Goal: Task Accomplishment & Management: Manage account settings

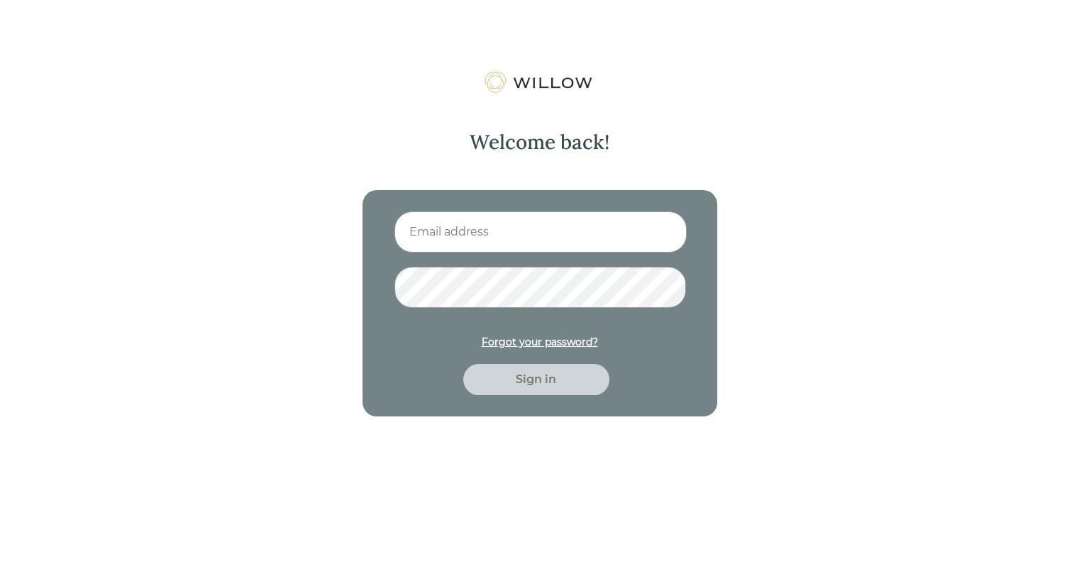
click at [526, 225] on input at bounding box center [540, 231] width 292 height 41
type input "[EMAIL_ADDRESS][DOMAIN_NAME]"
click at [557, 374] on div "Sign in" at bounding box center [535, 379] width 113 height 17
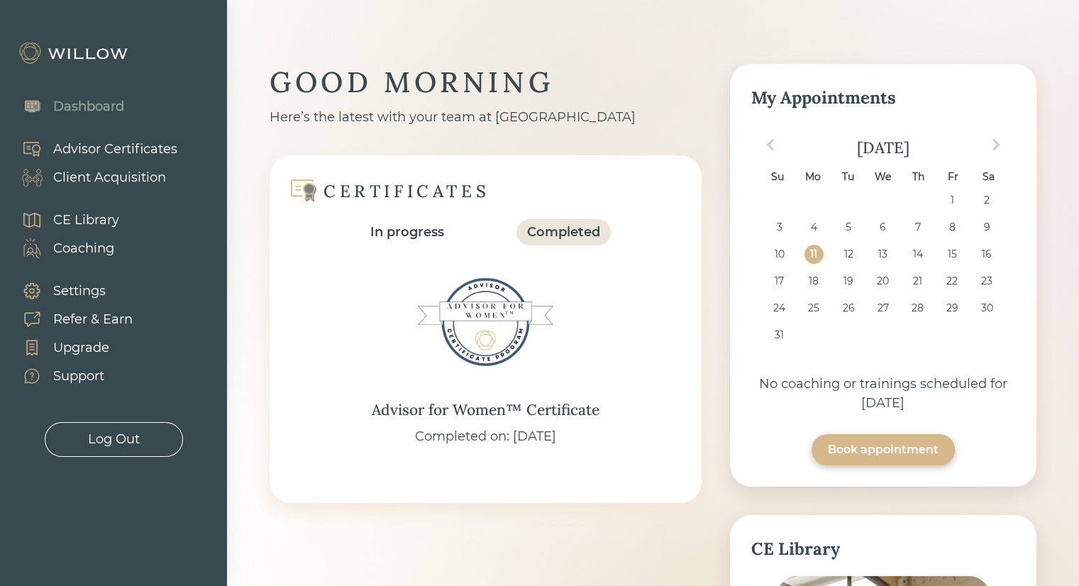
click at [104, 170] on div "Client Acquisition" at bounding box center [109, 177] width 113 height 19
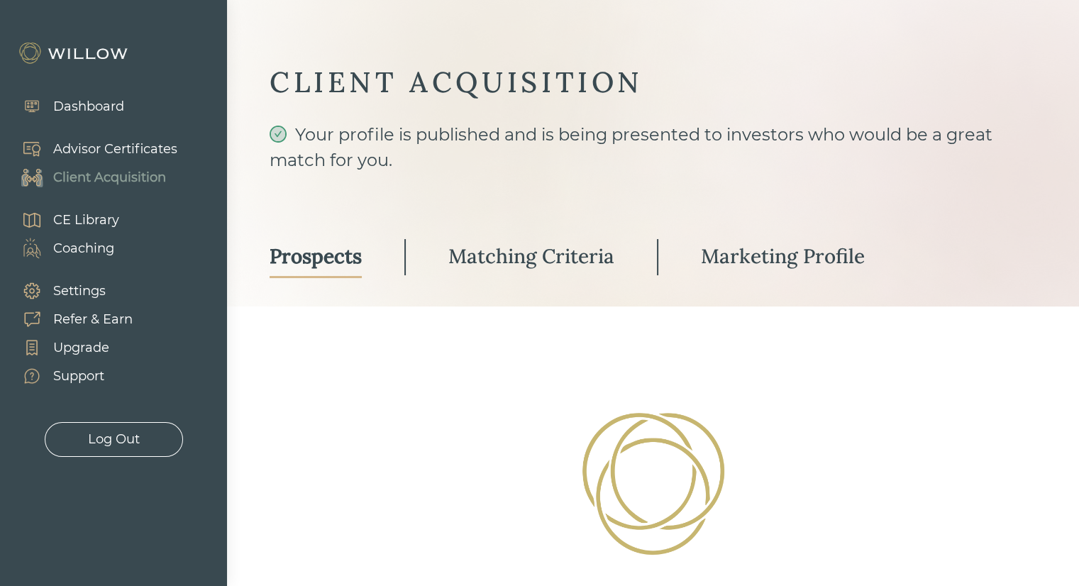
select select "3"
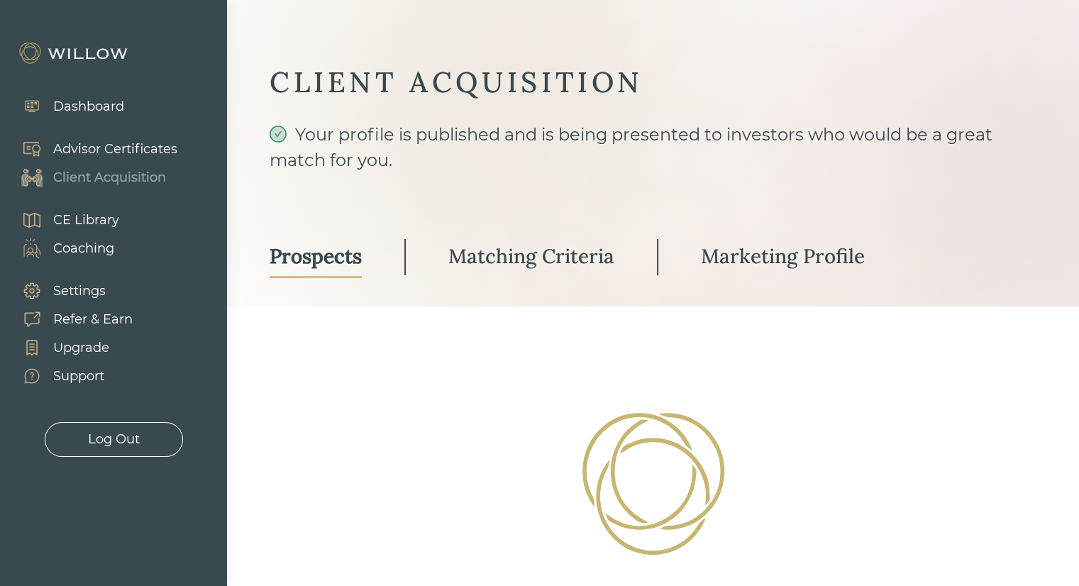
select select "3"
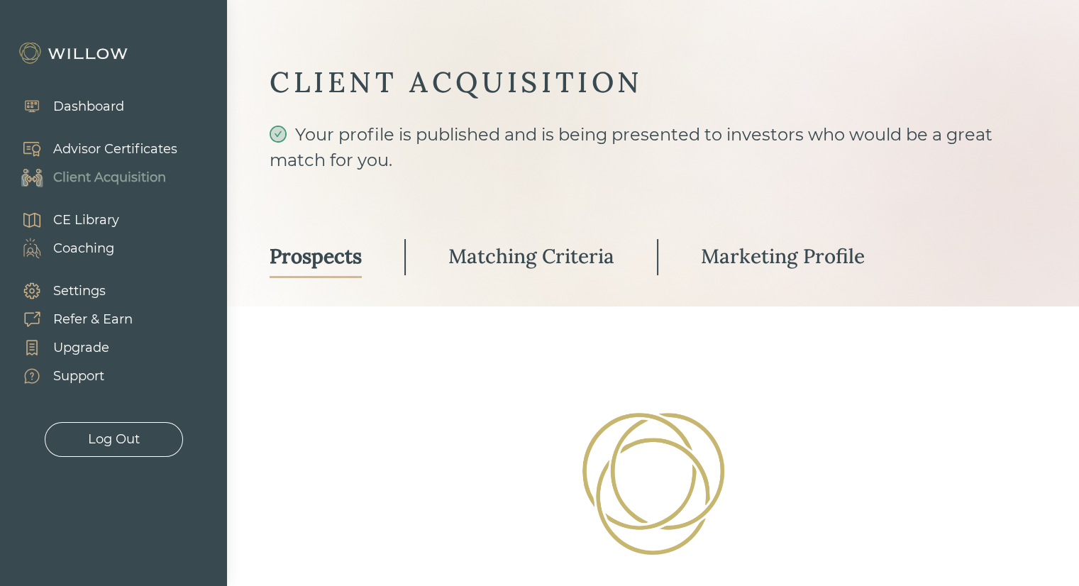
select select "3"
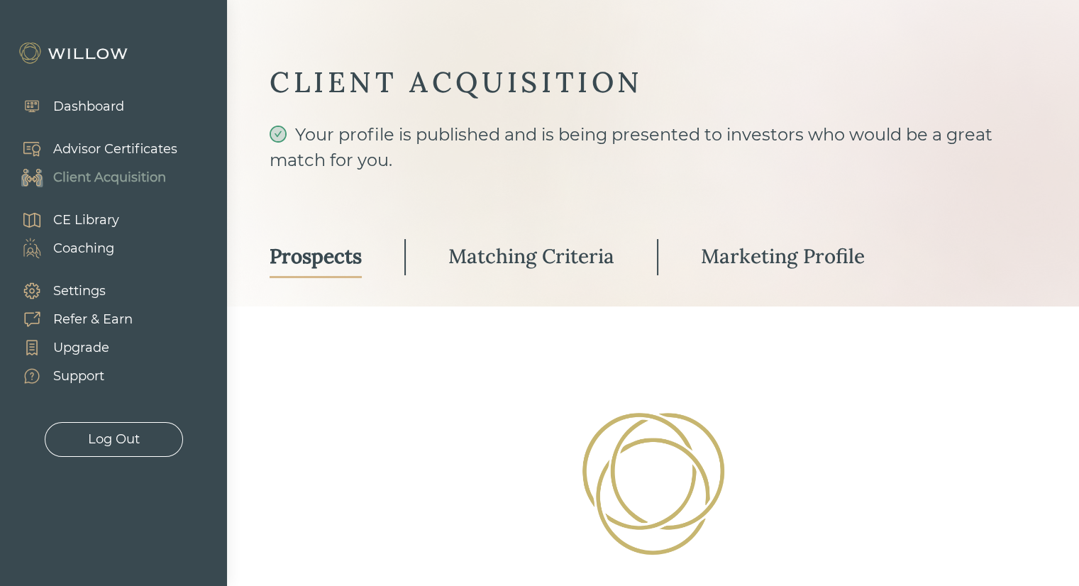
select select "3"
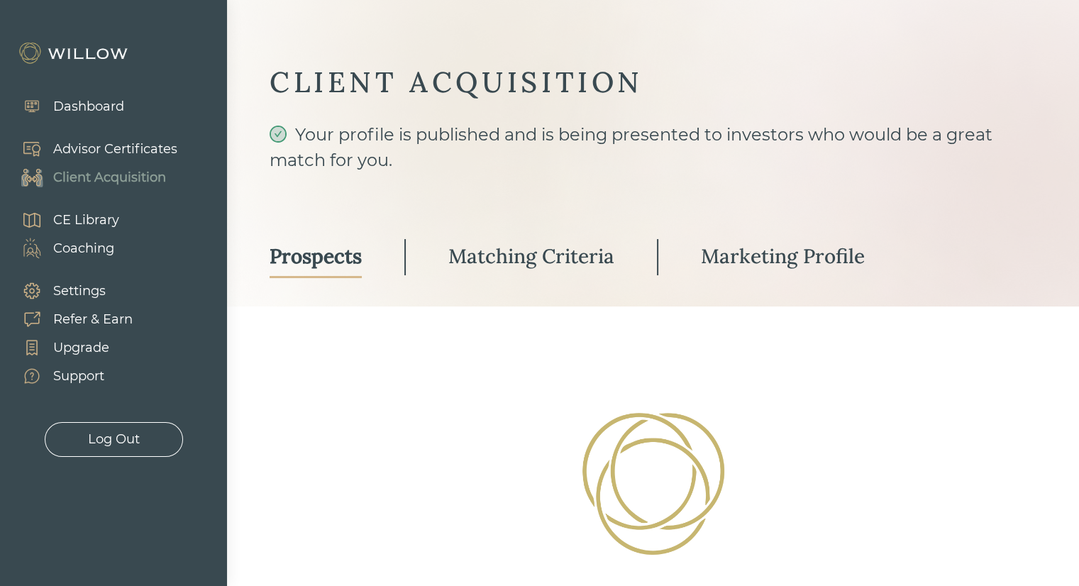
select select "3"
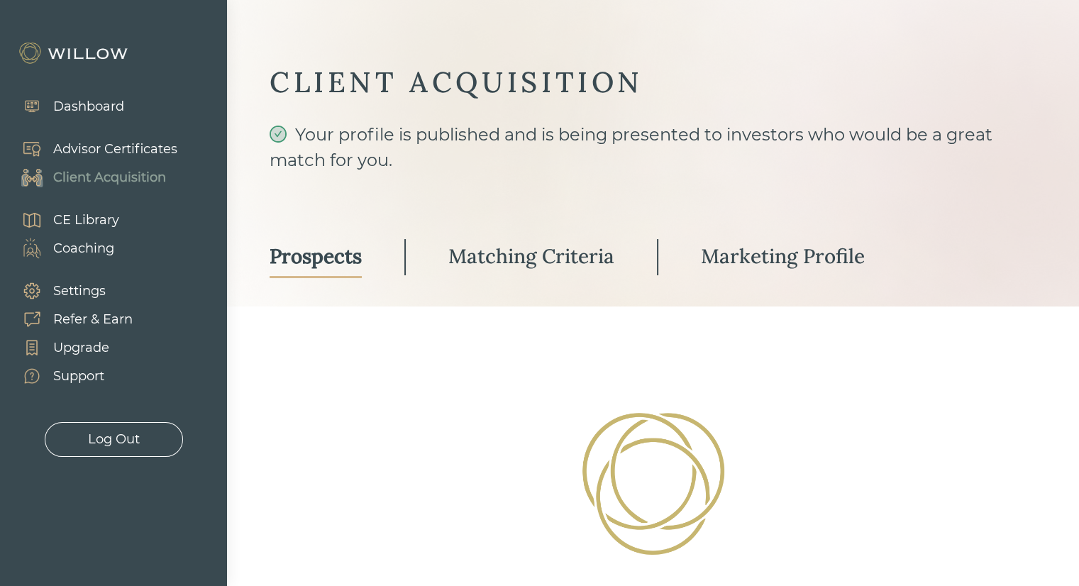
select select "3"
select select "10"
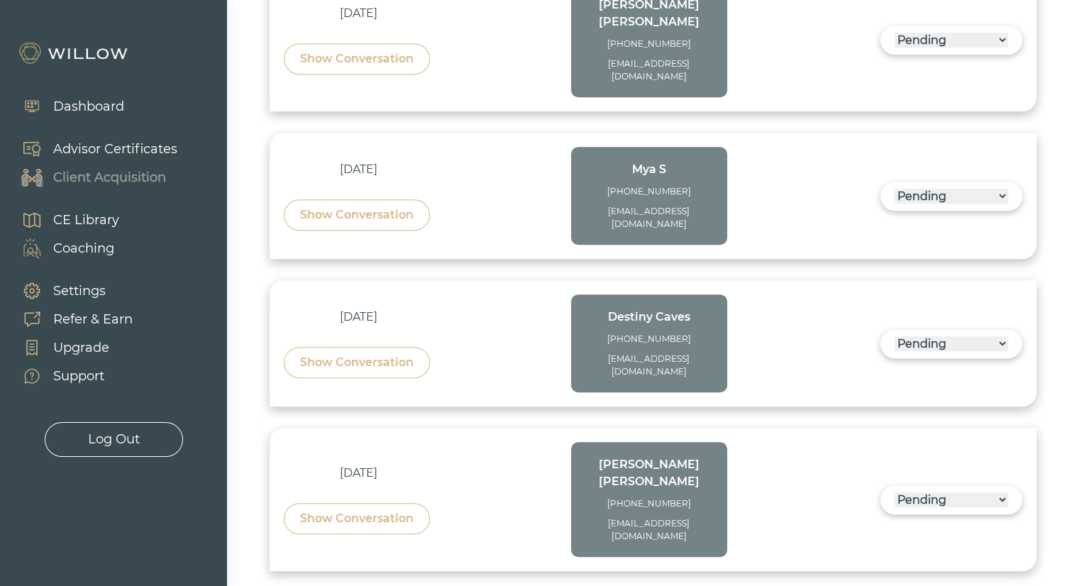
scroll to position [567, 0]
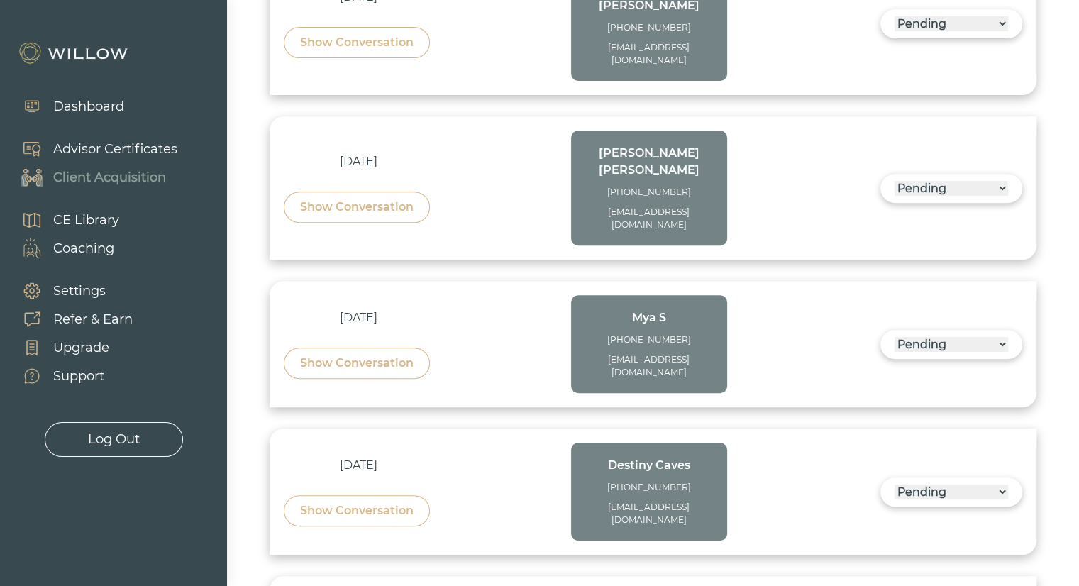
click at [613, 206] on div "[EMAIL_ADDRESS][DOMAIN_NAME]" at bounding box center [649, 219] width 128 height 26
click at [382, 199] on div "Show Conversation" at bounding box center [356, 207] width 113 height 17
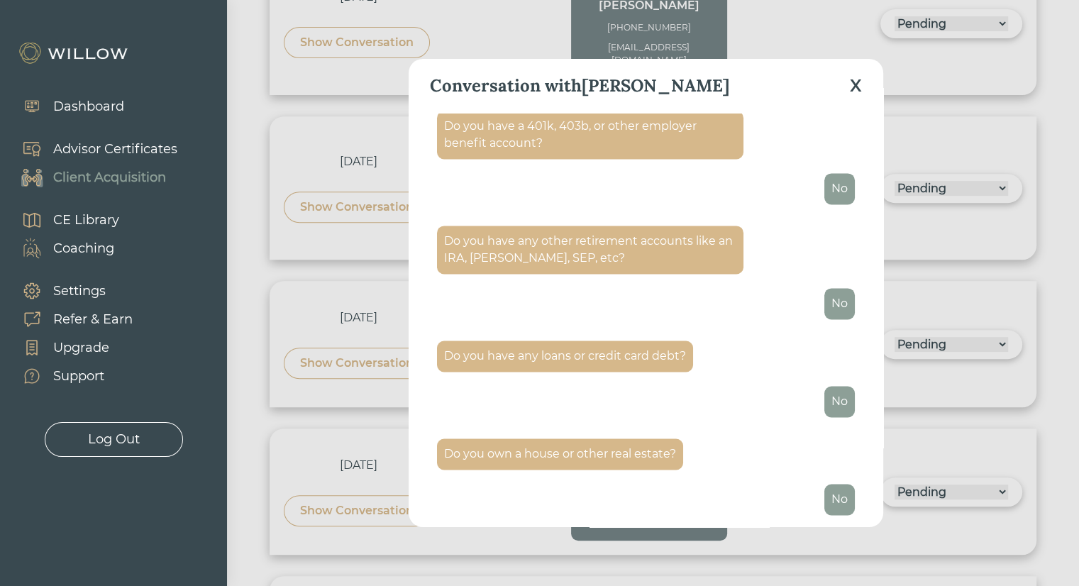
scroll to position [2135, 0]
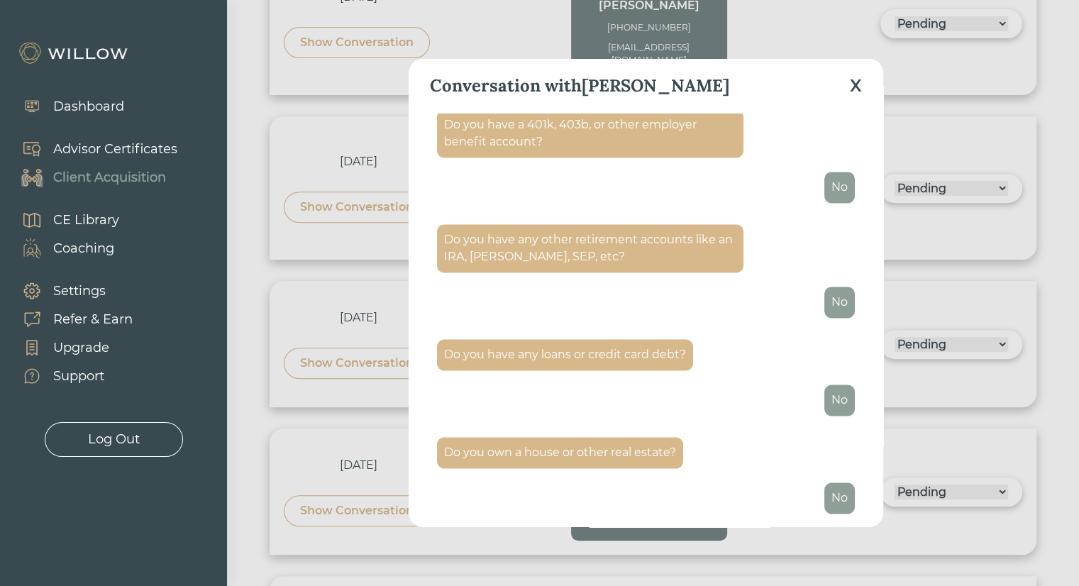
click at [860, 89] on div "X" at bounding box center [856, 86] width 12 height 26
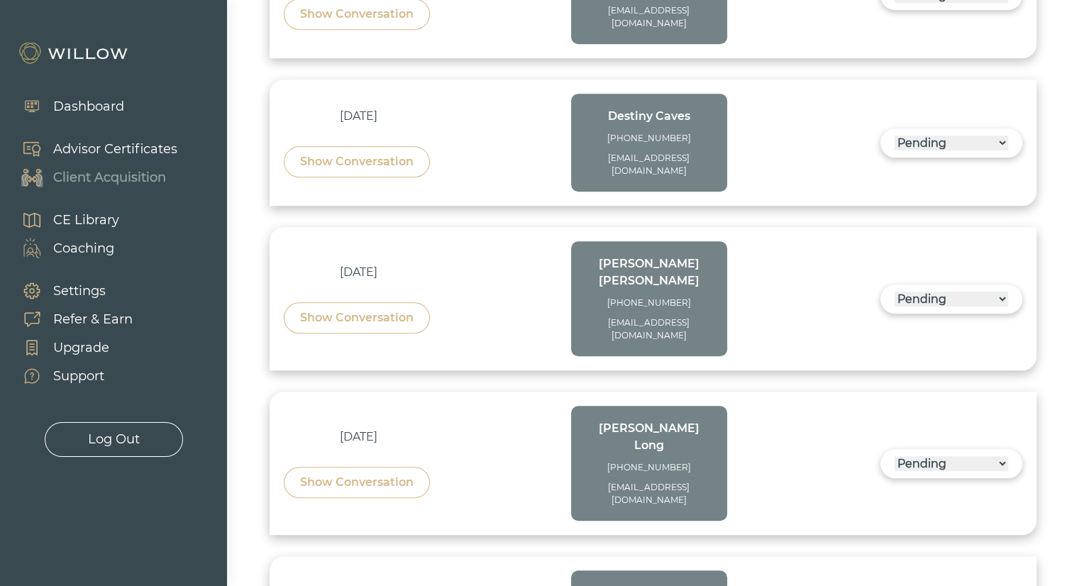
scroll to position [922, 0]
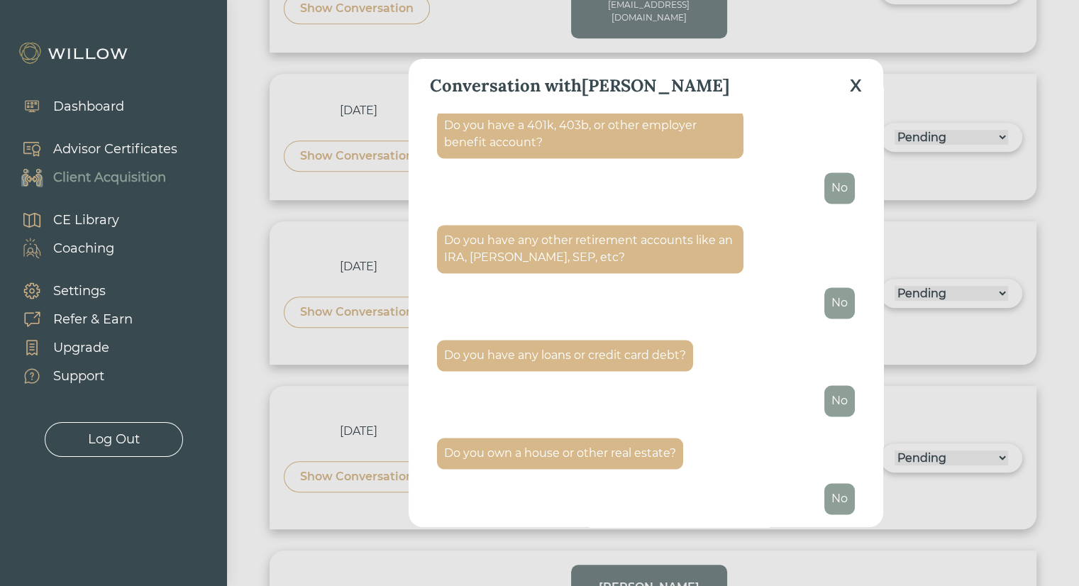
scroll to position [2135, 0]
click at [853, 92] on div "X" at bounding box center [856, 86] width 12 height 26
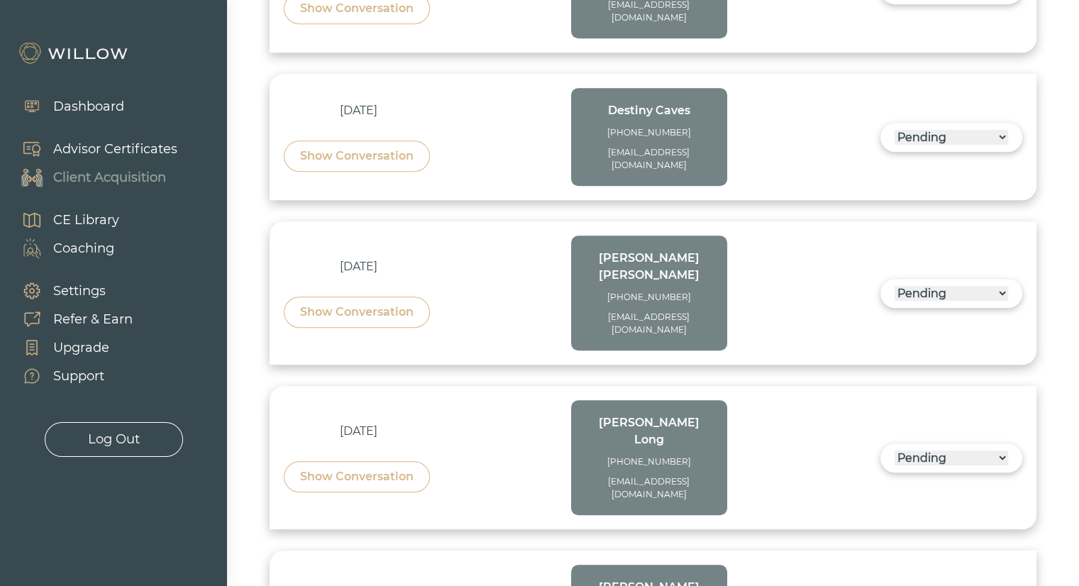
click at [396, 468] on div "Show Conversation" at bounding box center [356, 476] width 113 height 17
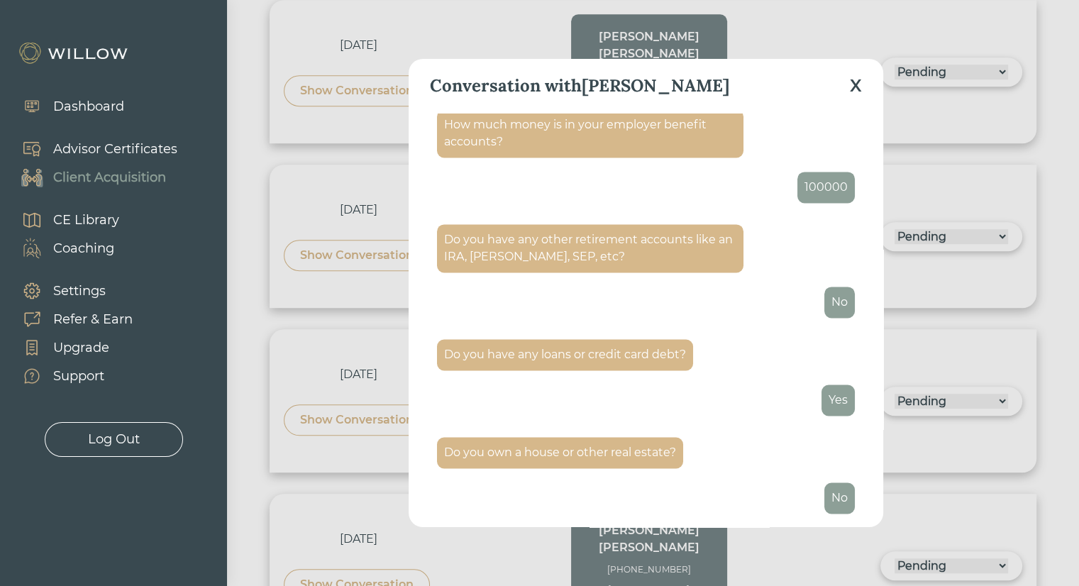
scroll to position [1206, 0]
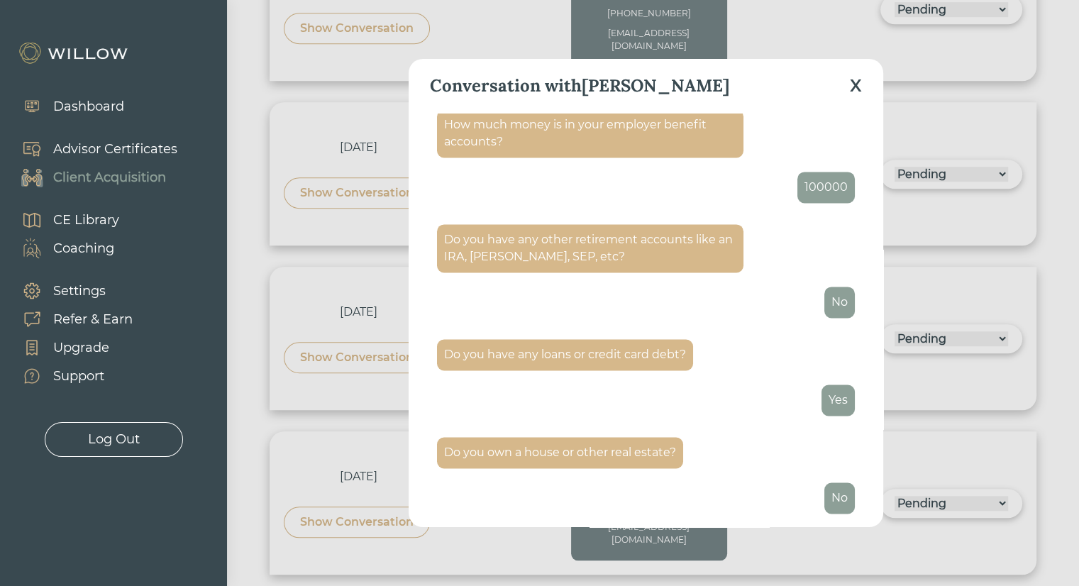
click at [857, 84] on div "X" at bounding box center [856, 86] width 12 height 26
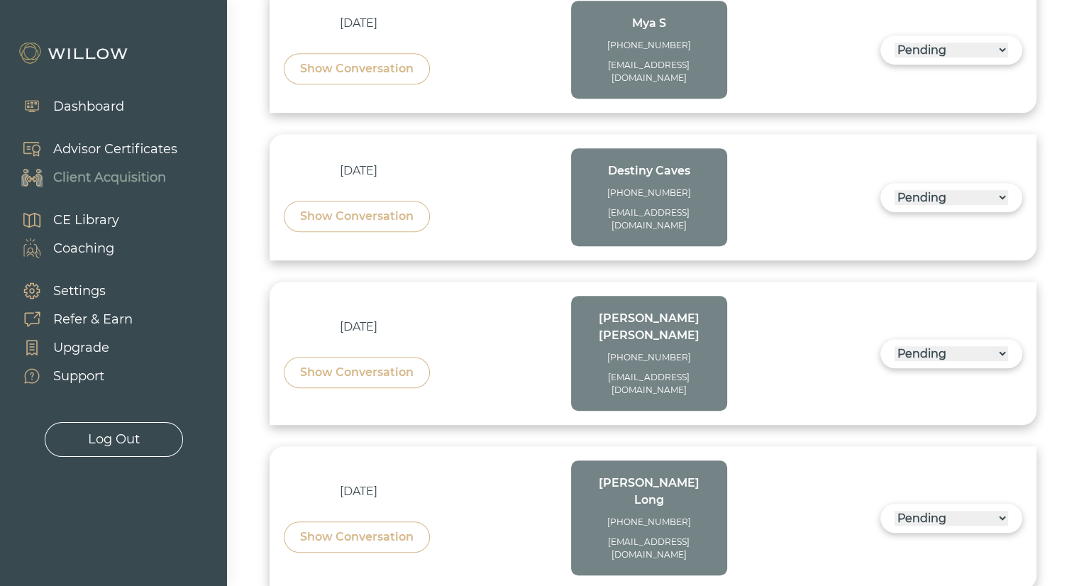
scroll to position [851, 0]
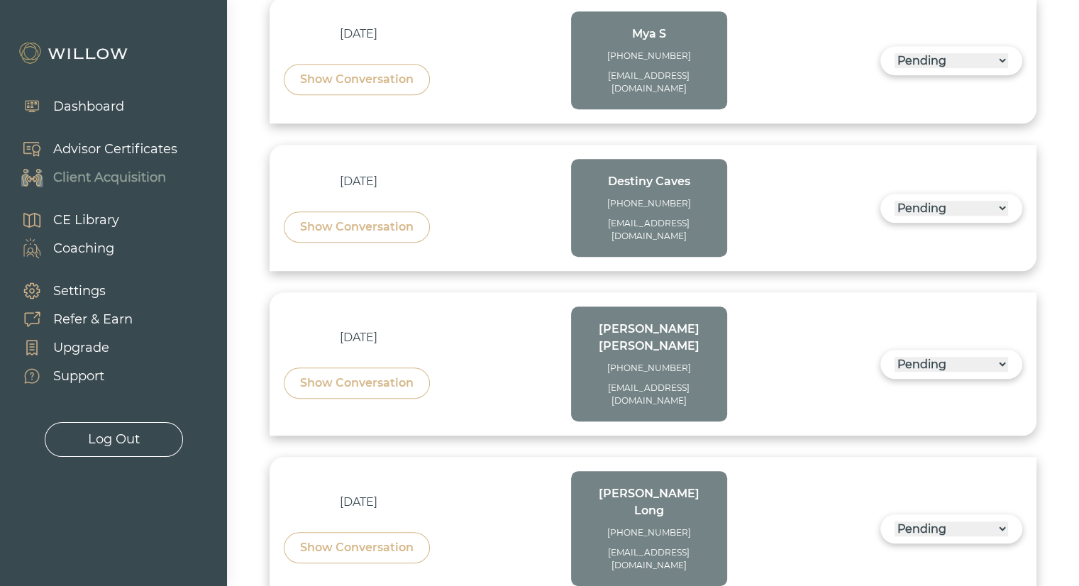
click at [380, 374] on div "Show Conversation" at bounding box center [356, 382] width 113 height 17
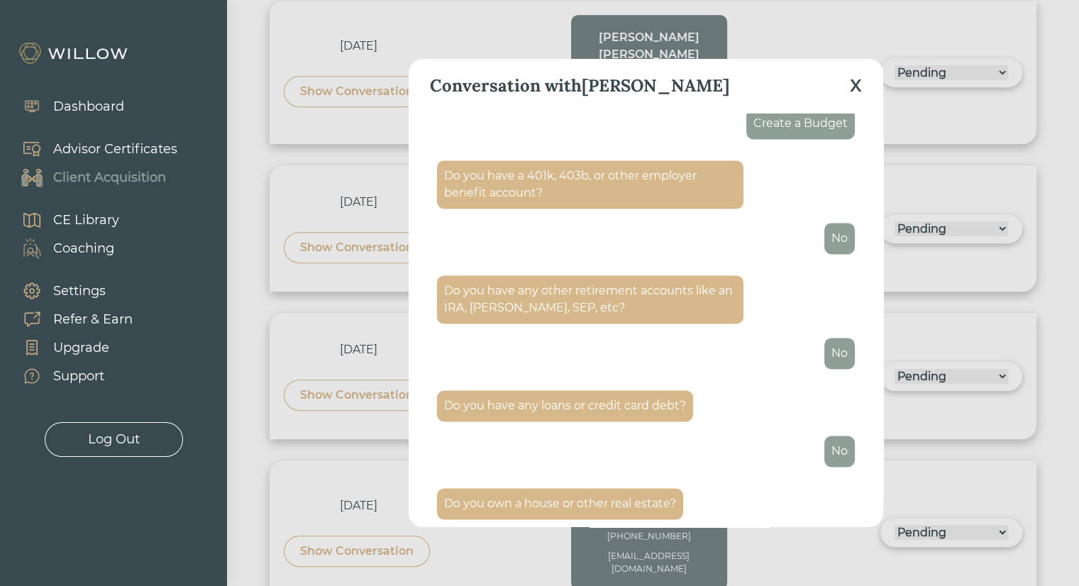
scroll to position [2135, 0]
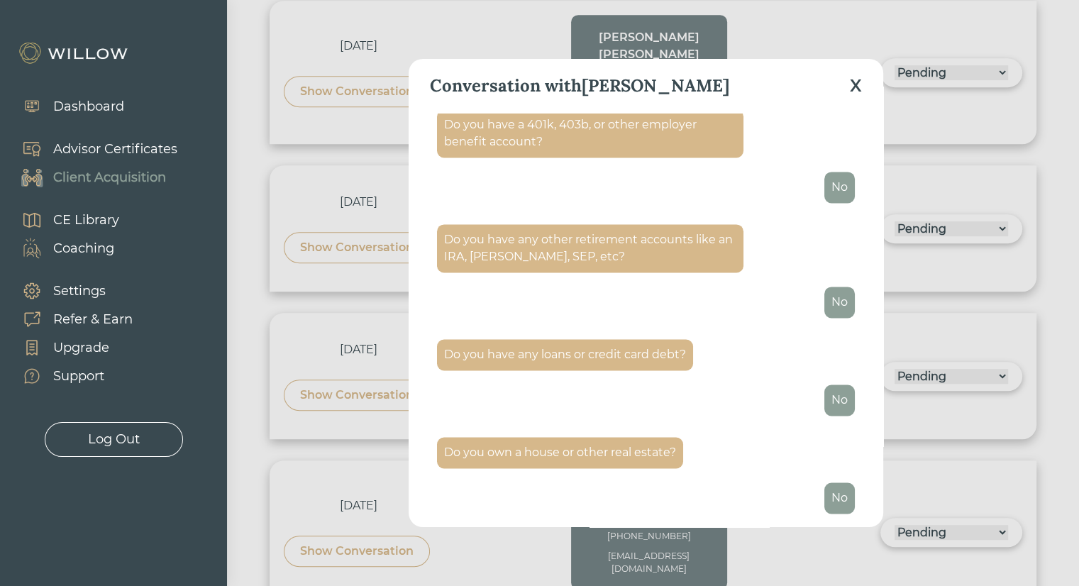
click at [855, 81] on div "X" at bounding box center [856, 86] width 12 height 26
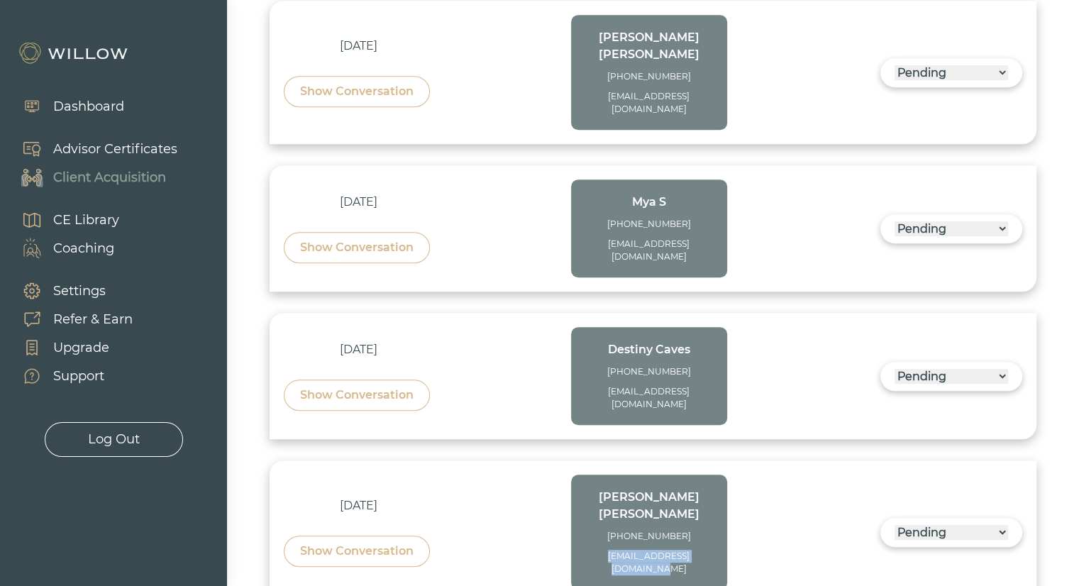
drag, startPoint x: 712, startPoint y: 455, endPoint x: 584, endPoint y: 462, distance: 127.8
click at [584, 474] on div "[PERSON_NAME] [PHONE_NUMBER] [EMAIL_ADDRESS][DOMAIN_NAME]" at bounding box center [649, 531] width 156 height 115
copy div "[EMAIL_ADDRESS][DOMAIN_NAME]"
click at [369, 387] on div "Show Conversation" at bounding box center [356, 395] width 113 height 17
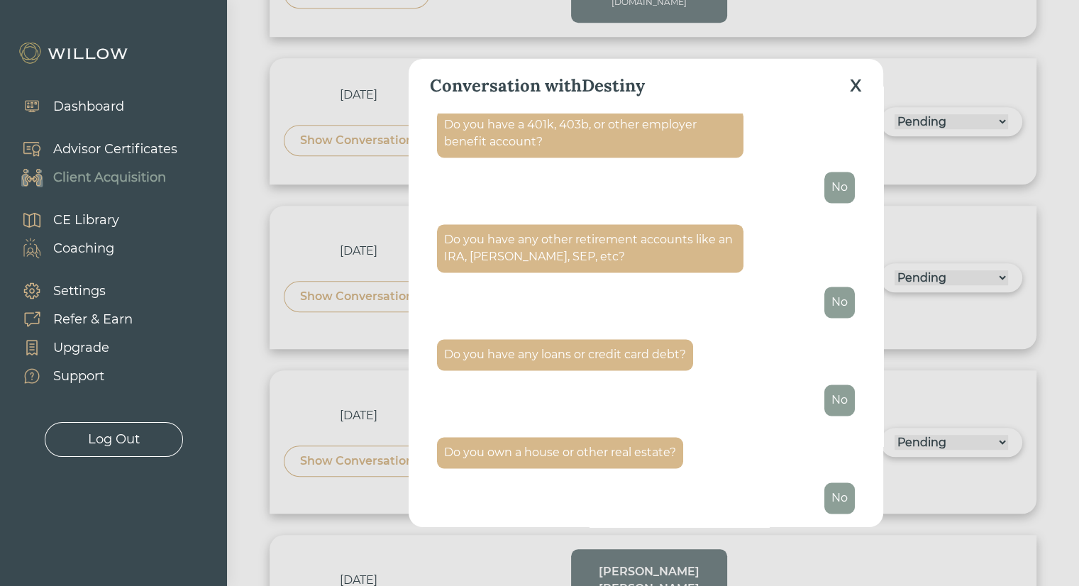
scroll to position [967, 0]
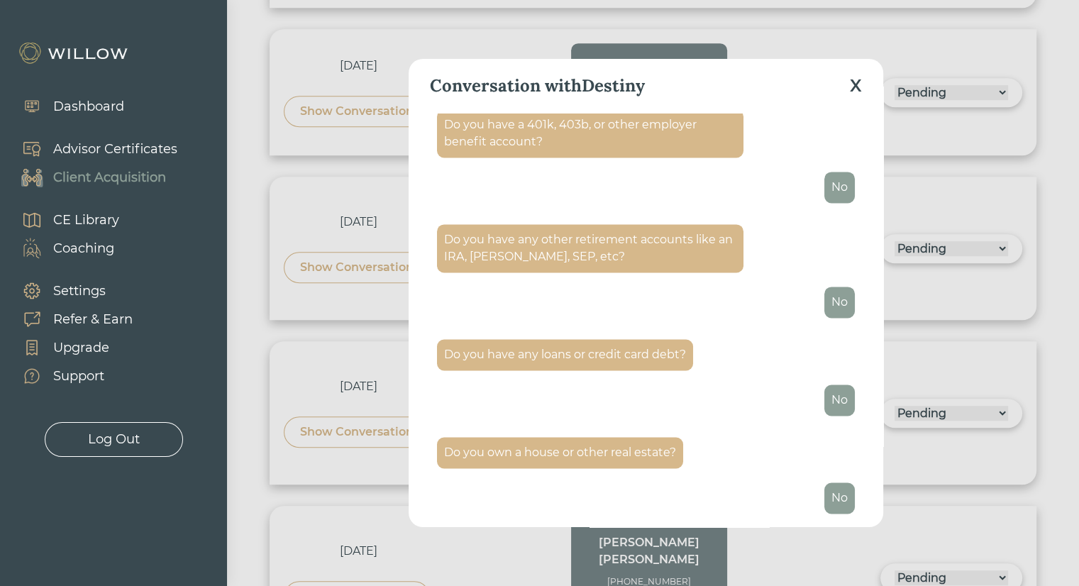
click at [851, 89] on div "X" at bounding box center [856, 86] width 12 height 26
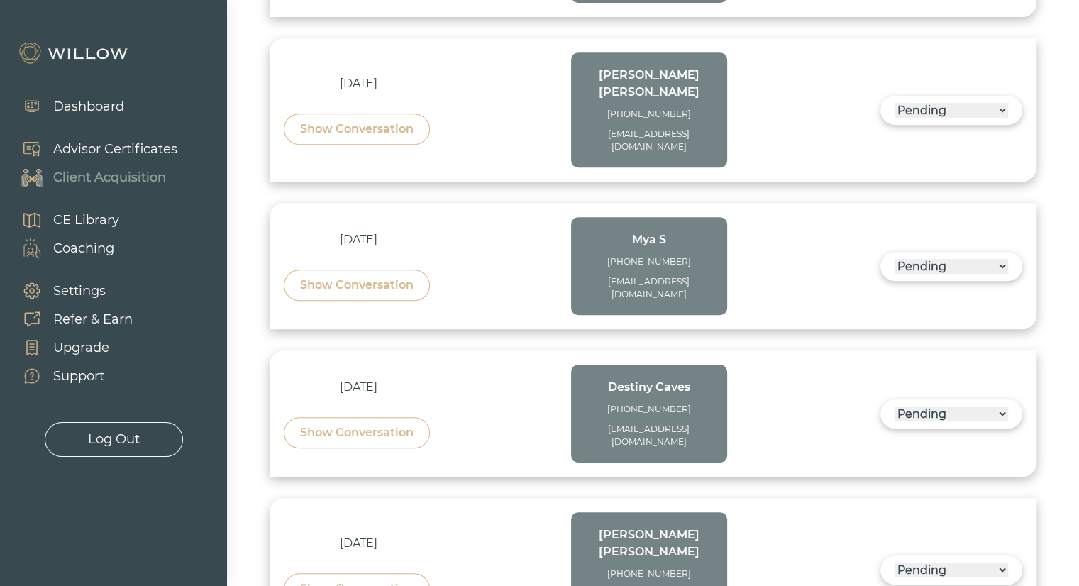
scroll to position [612, 0]
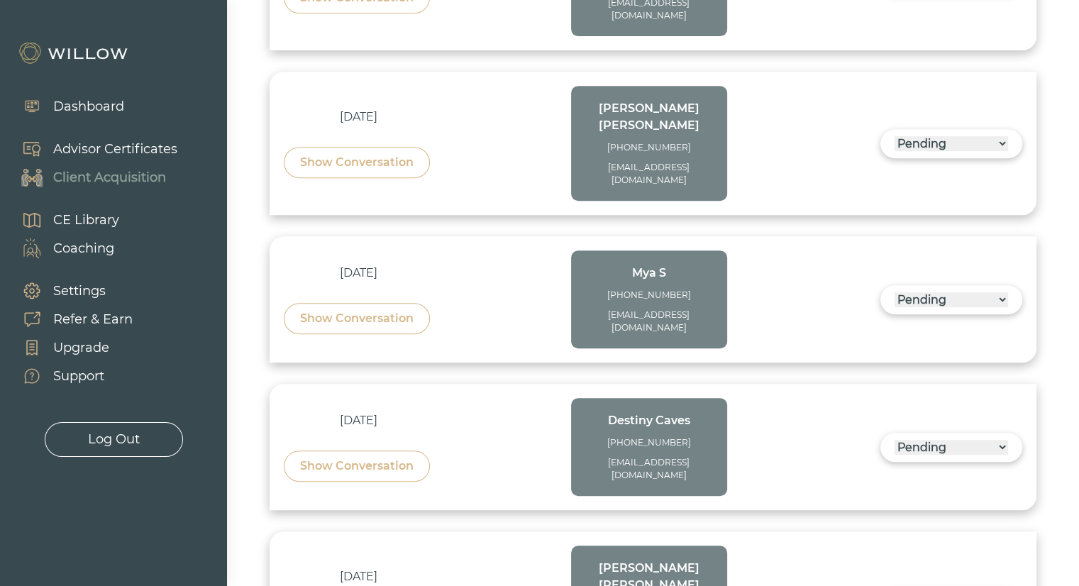
click at [370, 310] on div "Show Conversation" at bounding box center [356, 318] width 113 height 17
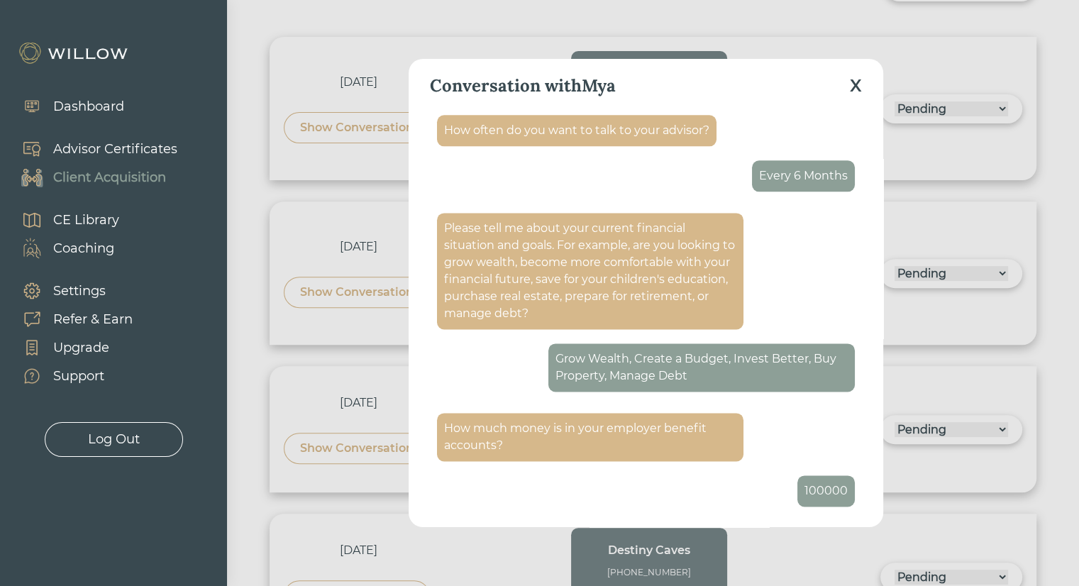
scroll to position [1884, 0]
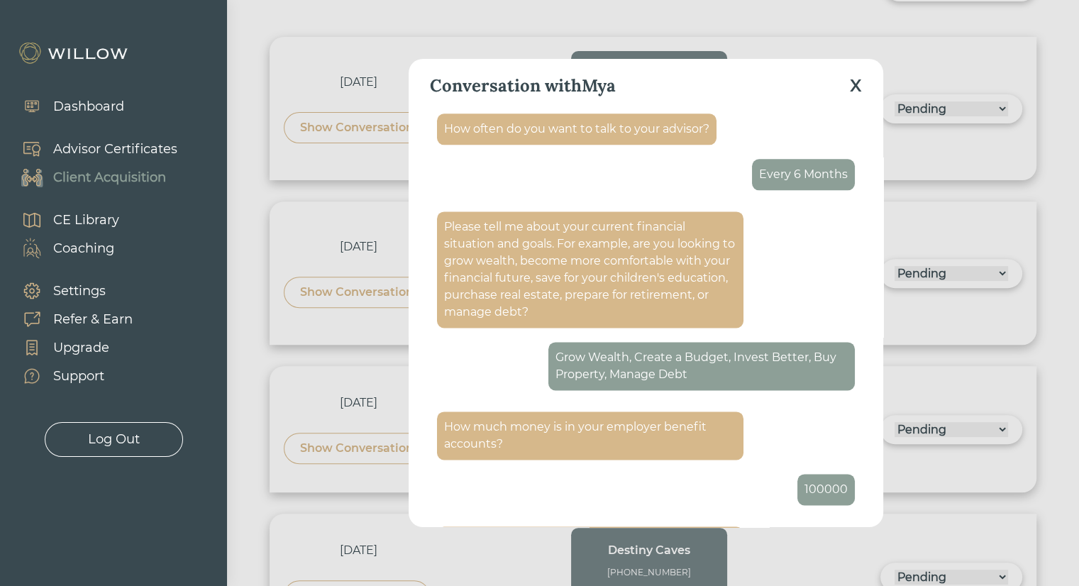
click at [861, 89] on div "X" at bounding box center [856, 86] width 12 height 26
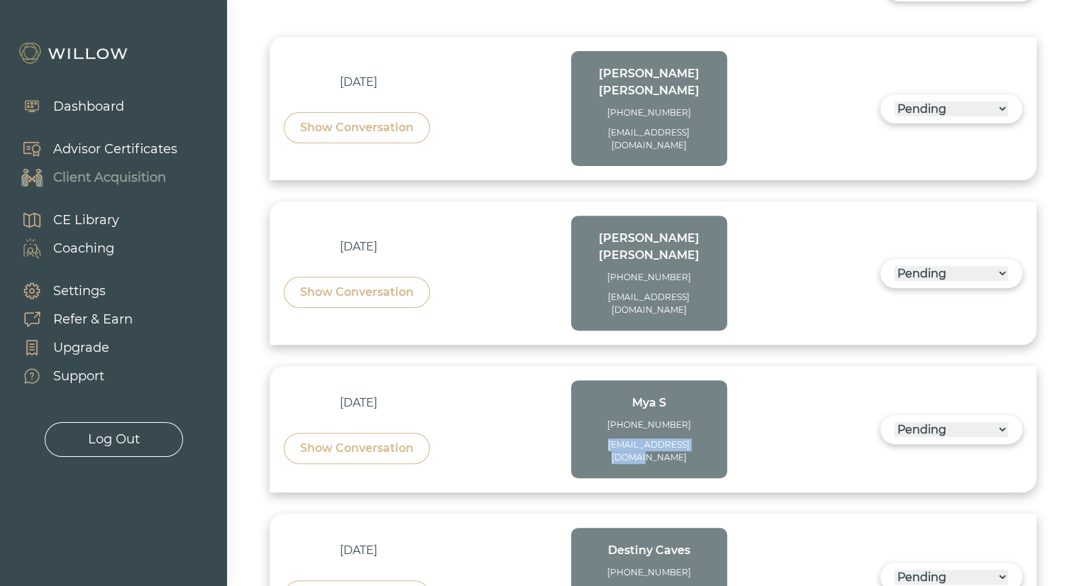
drag, startPoint x: 716, startPoint y: 384, endPoint x: 587, endPoint y: 387, distance: 129.1
click at [587, 387] on div "Mya S [PHONE_NUMBER] [EMAIL_ADDRESS][DOMAIN_NAME]" at bounding box center [649, 429] width 156 height 98
copy div "[EMAIL_ADDRESS][DOMAIN_NAME]"
click at [356, 284] on div "Show Conversation" at bounding box center [356, 292] width 113 height 17
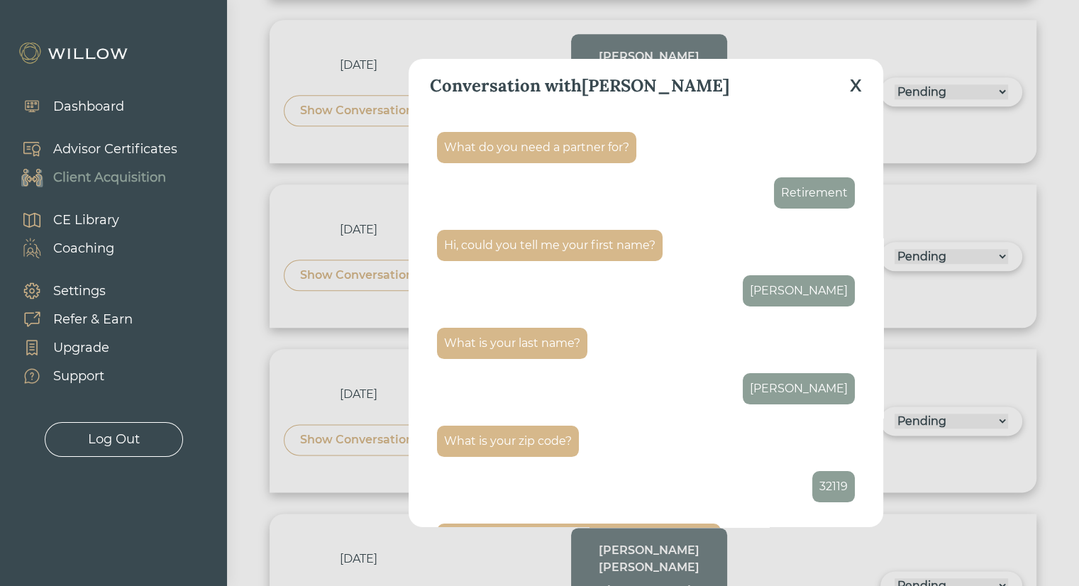
scroll to position [0, 0]
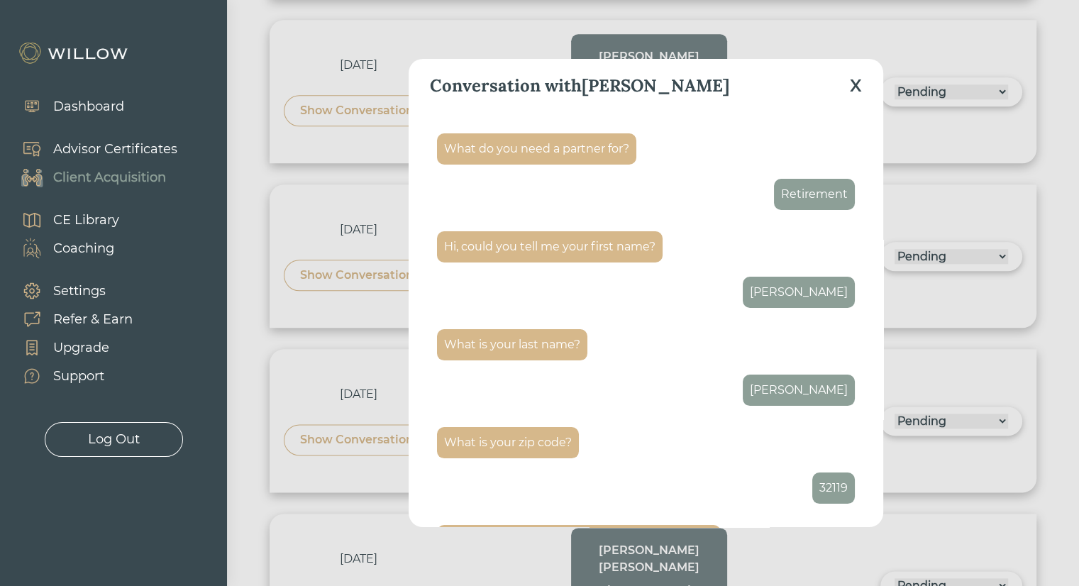
click at [855, 86] on div "X" at bounding box center [856, 86] width 12 height 26
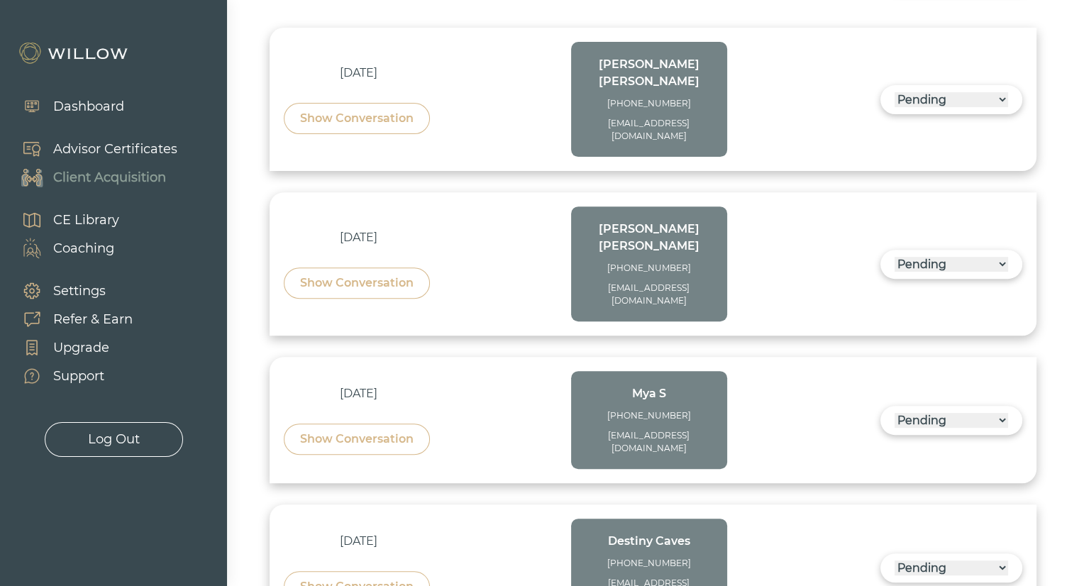
scroll to position [482, 0]
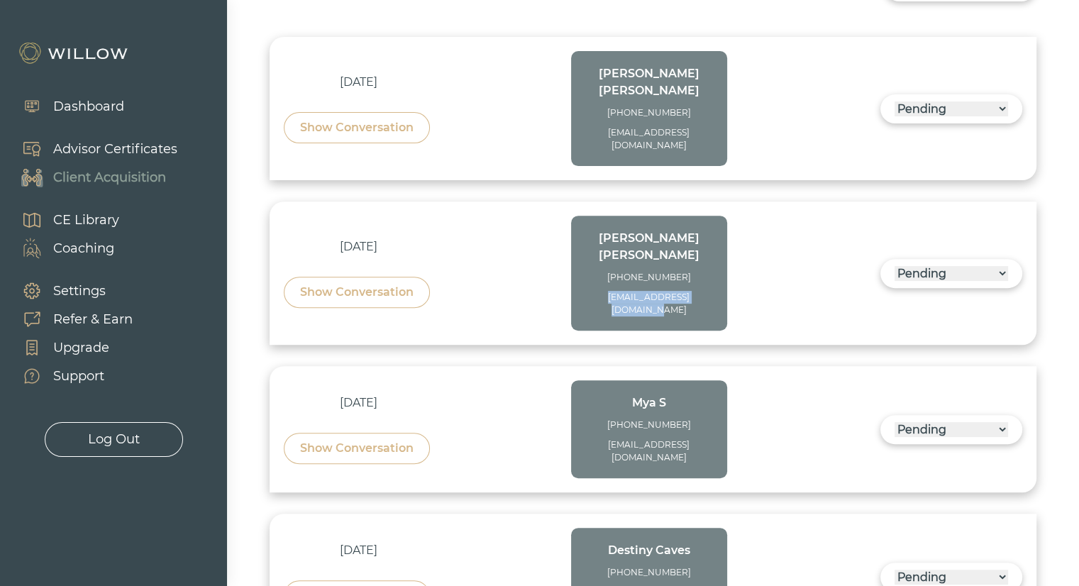
drag, startPoint x: 712, startPoint y: 251, endPoint x: 588, endPoint y: 262, distance: 124.6
click at [588, 262] on div "[PERSON_NAME] [PHONE_NUMBER] [EMAIL_ADDRESS][DOMAIN_NAME]" at bounding box center [649, 273] width 156 height 115
copy div "[EMAIL_ADDRESS][DOMAIN_NAME]"
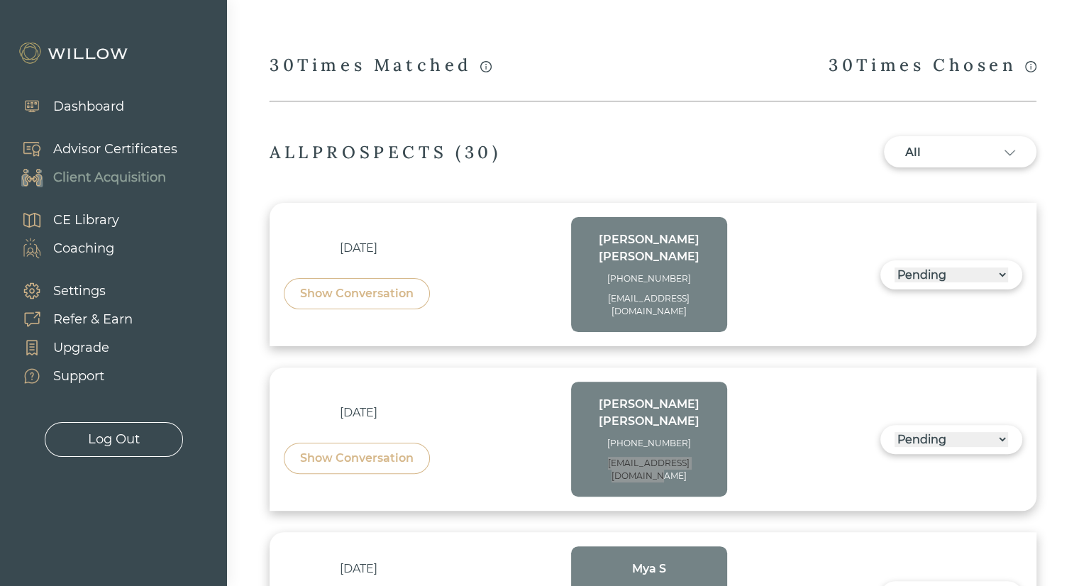
scroll to position [340, 0]
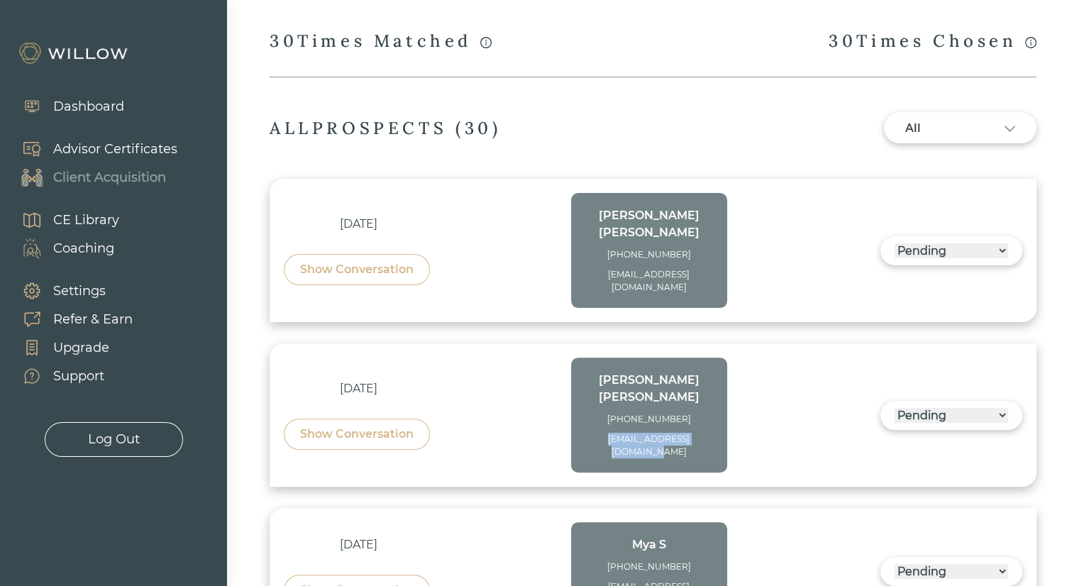
click at [388, 261] on div "Show Conversation" at bounding box center [356, 269] width 113 height 17
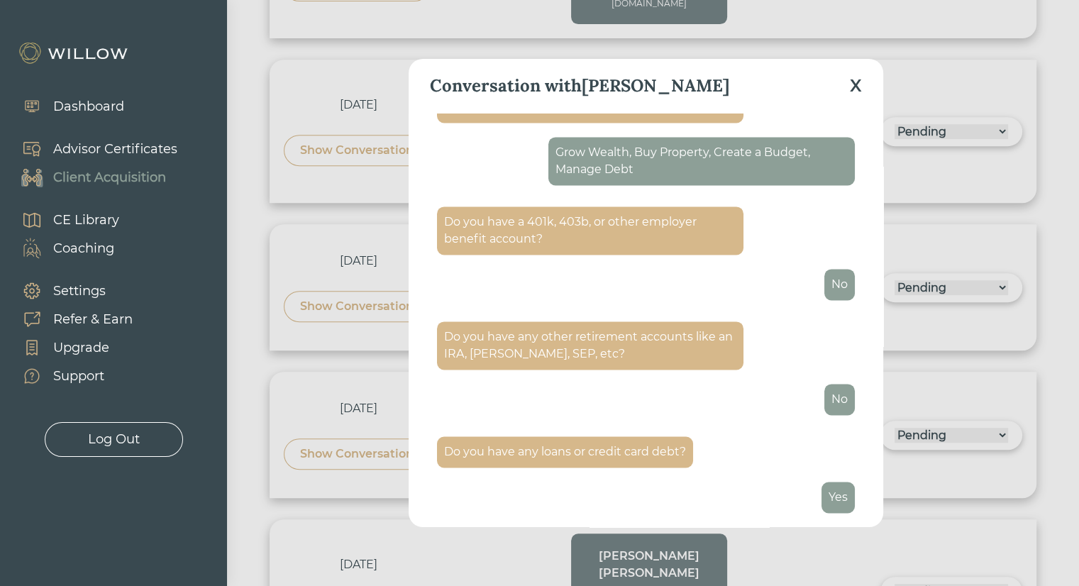
scroll to position [2057, 0]
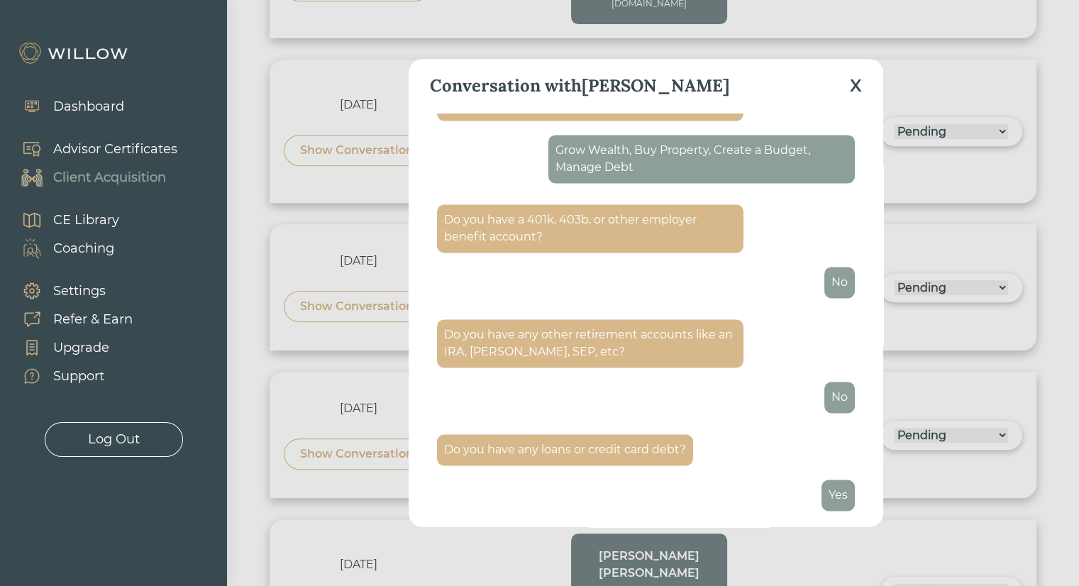
click at [859, 79] on div "X" at bounding box center [856, 86] width 12 height 26
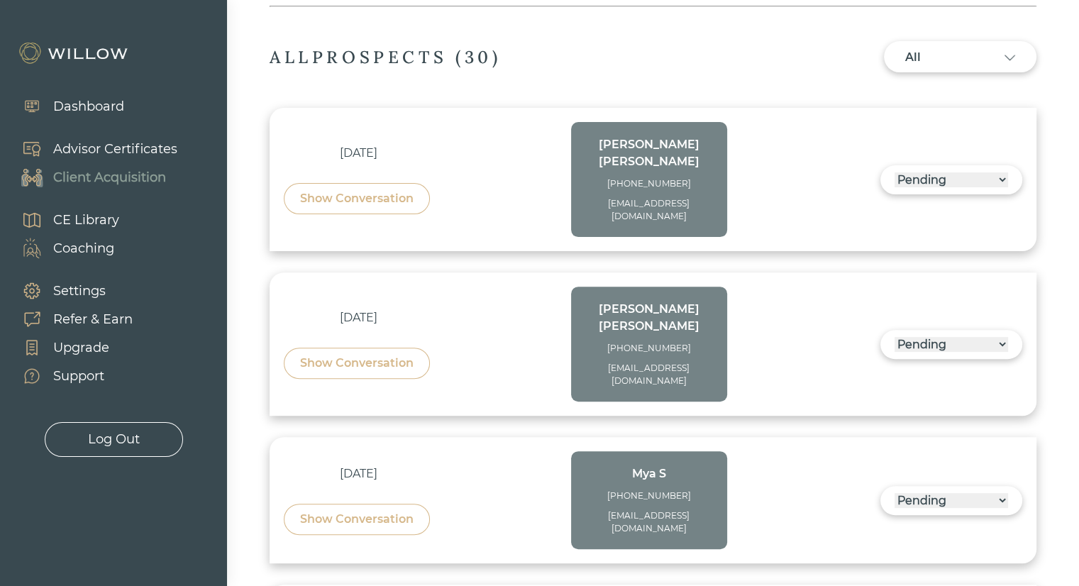
scroll to position [340, 0]
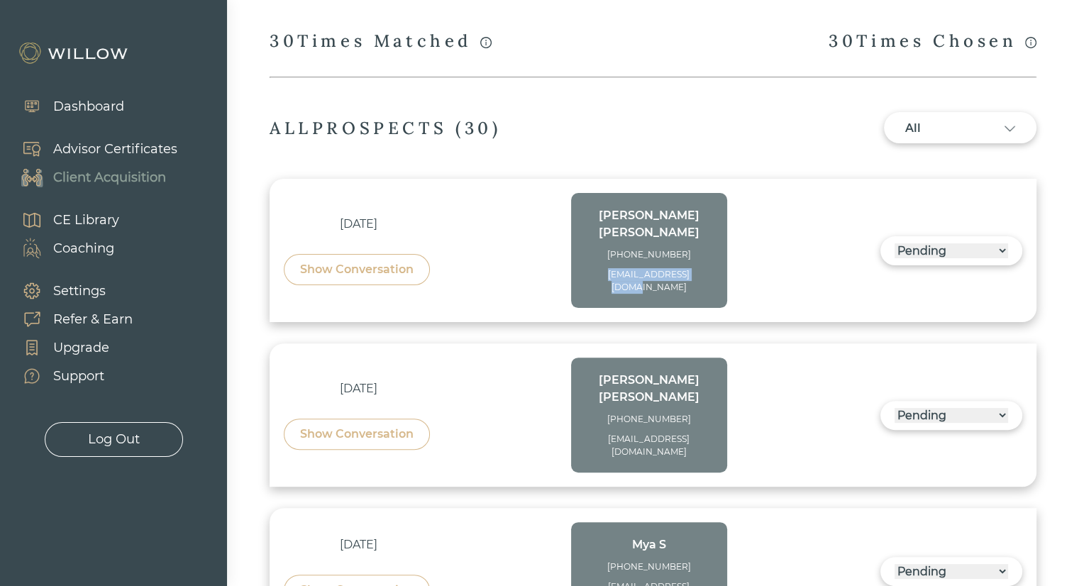
drag, startPoint x: 701, startPoint y: 257, endPoint x: 593, endPoint y: 252, distance: 107.9
click at [593, 268] on div "[EMAIL_ADDRESS][DOMAIN_NAME]" at bounding box center [649, 281] width 128 height 26
copy div "[EMAIL_ADDRESS][DOMAIN_NAME]"
